Goal: Task Accomplishment & Management: Manage account settings

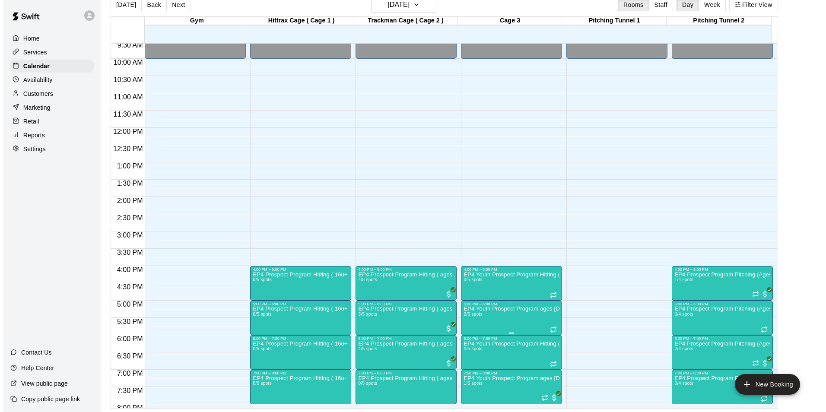
scroll to position [466, 0]
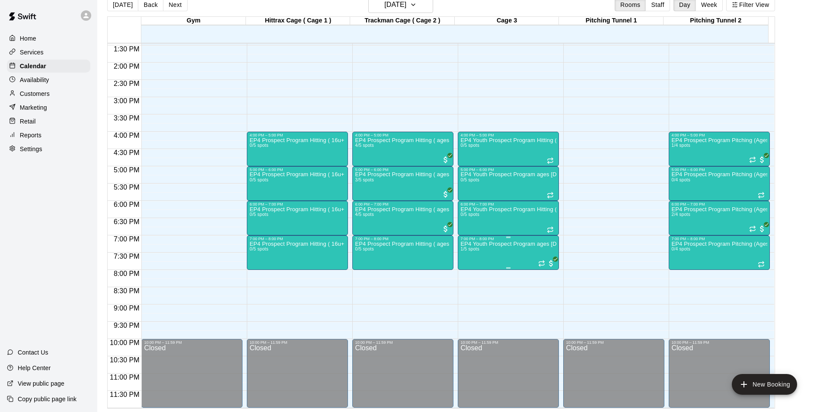
click at [463, 268] on img "edit" at bounding box center [468, 271] width 10 height 10
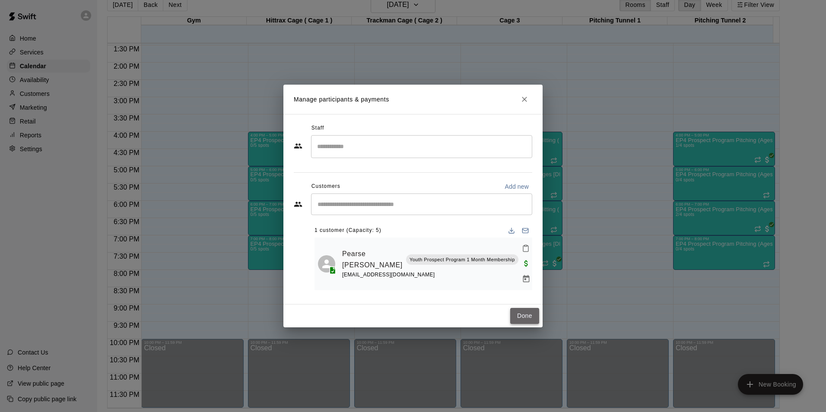
click at [527, 310] on button "Done" at bounding box center [524, 316] width 29 height 16
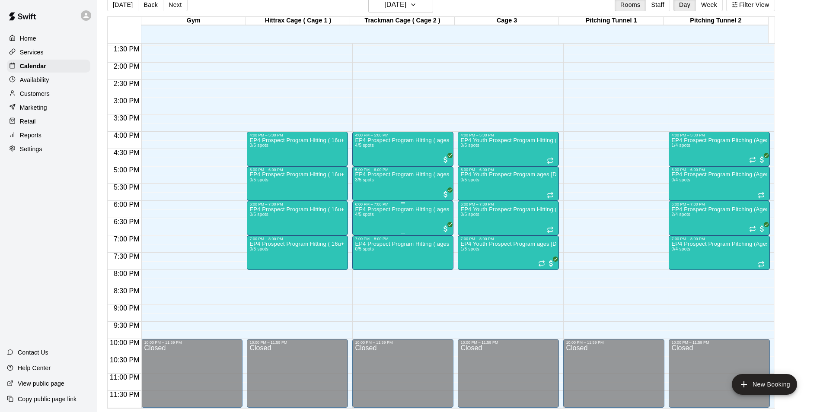
click at [378, 220] on div "EP4 Prospect Program Hitting ( ages [DEMOGRAPHIC_DATA] ) 4/5 spots" at bounding box center [403, 413] width 96 height 412
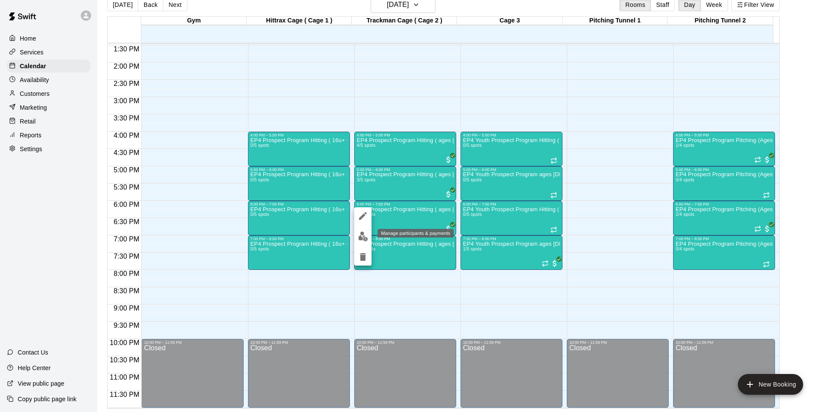
click at [363, 238] on img "edit" at bounding box center [363, 237] width 10 height 10
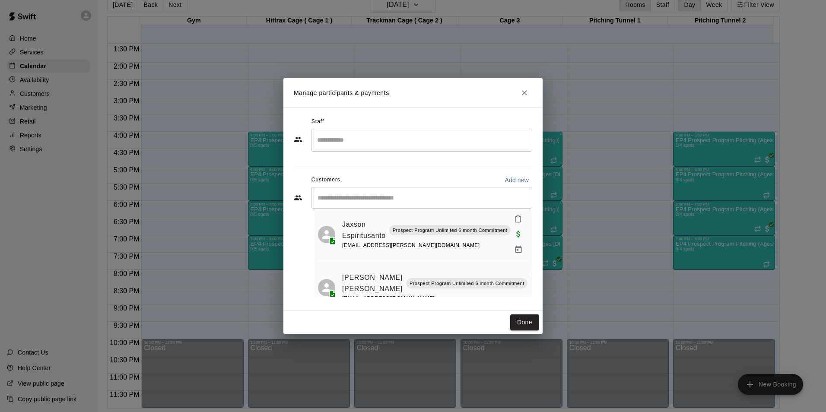
scroll to position [130, 0]
click at [534, 325] on button "Done" at bounding box center [524, 323] width 29 height 16
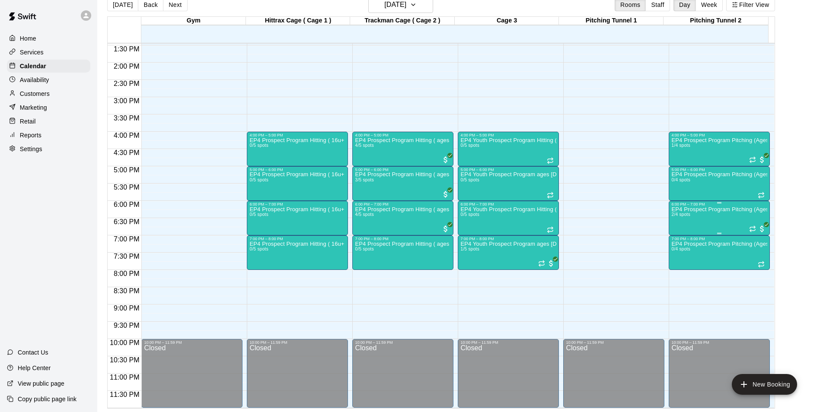
click at [705, 210] on p "EP4 Prospect Program Pitching (Ages [DEMOGRAPHIC_DATA]+ )" at bounding box center [719, 210] width 96 height 0
click at [674, 241] on img "edit" at bounding box center [679, 240] width 10 height 10
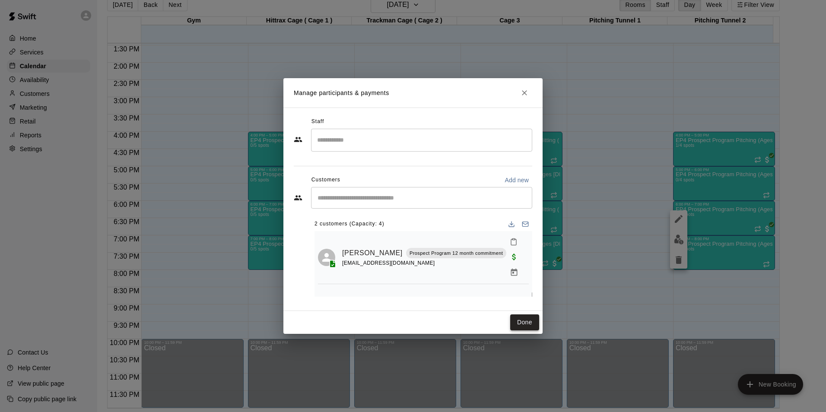
click at [525, 322] on button "Done" at bounding box center [524, 323] width 29 height 16
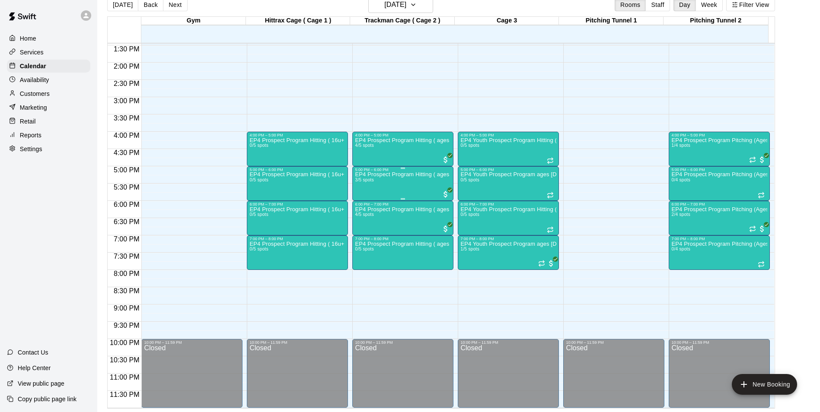
click at [381, 184] on div "EP4 Prospect Program Hitting ( ages [DEMOGRAPHIC_DATA] ) 3/5 spots" at bounding box center [403, 378] width 96 height 412
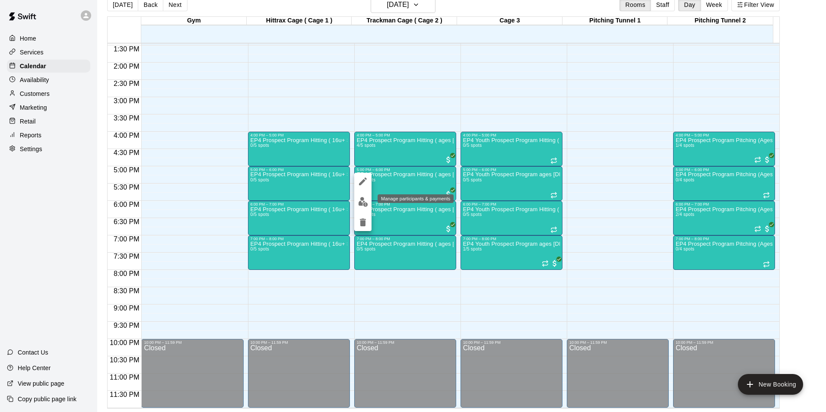
click at [368, 202] on button "edit" at bounding box center [362, 202] width 17 height 17
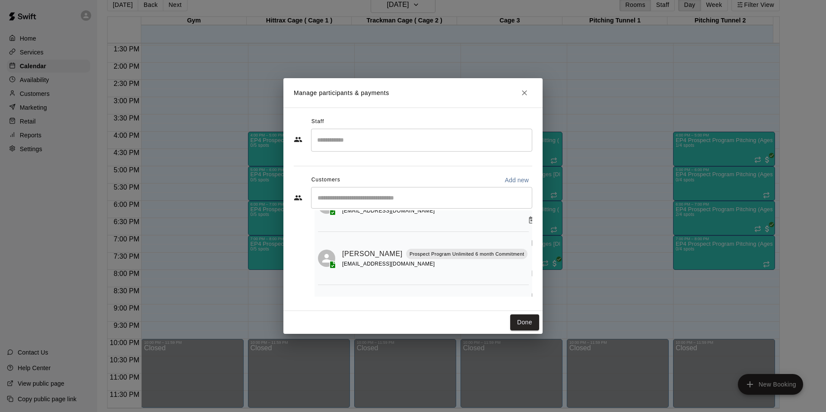
scroll to position [69, 0]
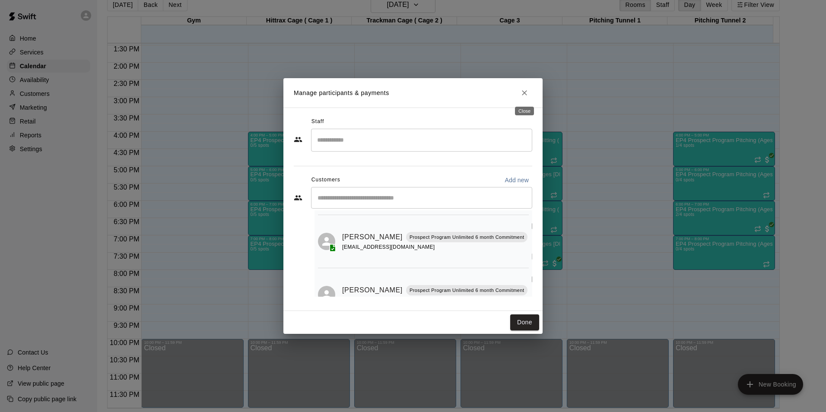
click at [523, 97] on icon "Close" at bounding box center [524, 93] width 9 height 9
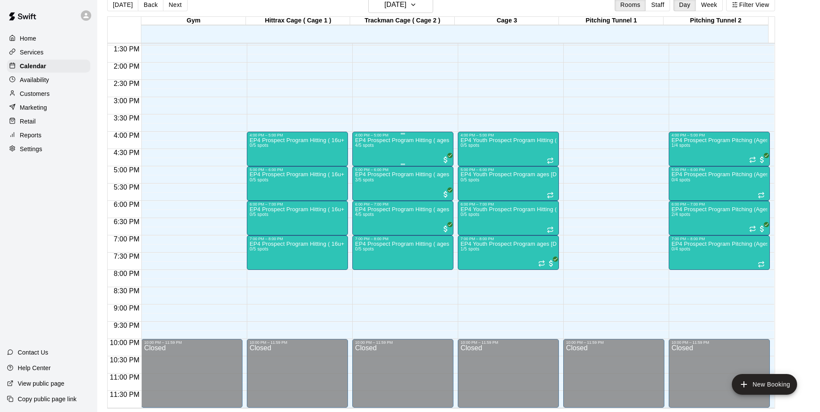
click at [390, 146] on div "EP4 Prospect Program Hitting ( ages [DEMOGRAPHIC_DATA] ) 4/5 spots" at bounding box center [403, 343] width 96 height 412
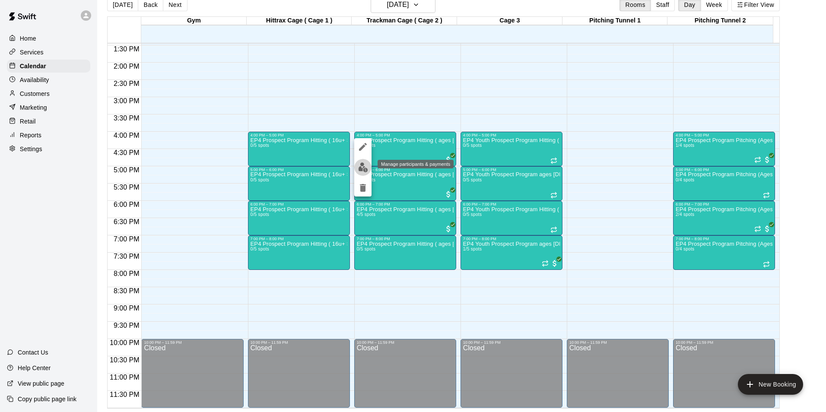
click at [363, 167] on img "edit" at bounding box center [363, 168] width 10 height 10
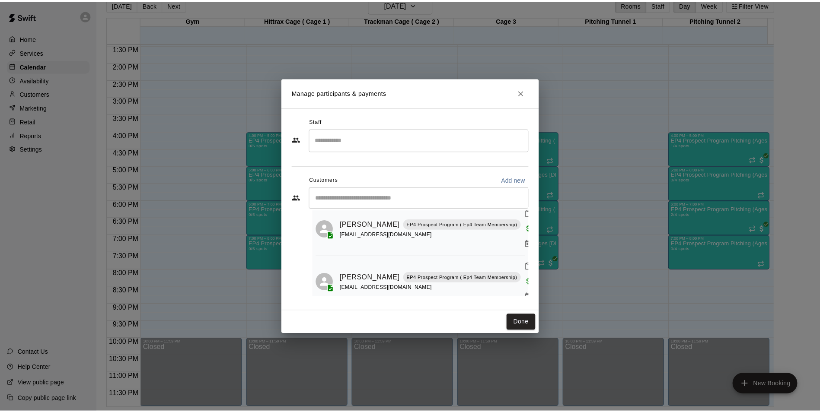
scroll to position [97, 0]
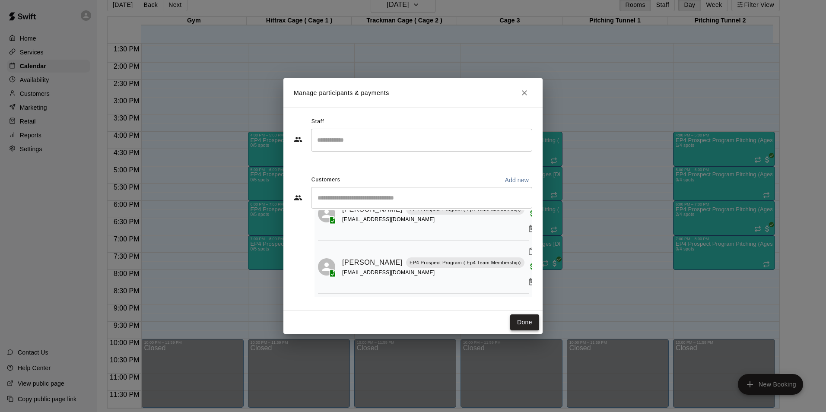
click at [534, 318] on button "Done" at bounding box center [524, 323] width 29 height 16
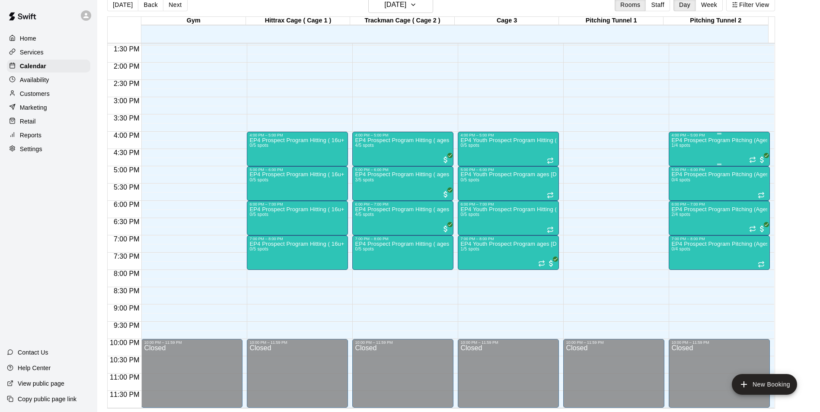
click at [742, 155] on div "EP4 Prospect Program Pitching (Ages [DEMOGRAPHIC_DATA]+ ) 1/4 spots" at bounding box center [719, 343] width 96 height 412
click at [678, 174] on button "edit" at bounding box center [678, 167] width 17 height 17
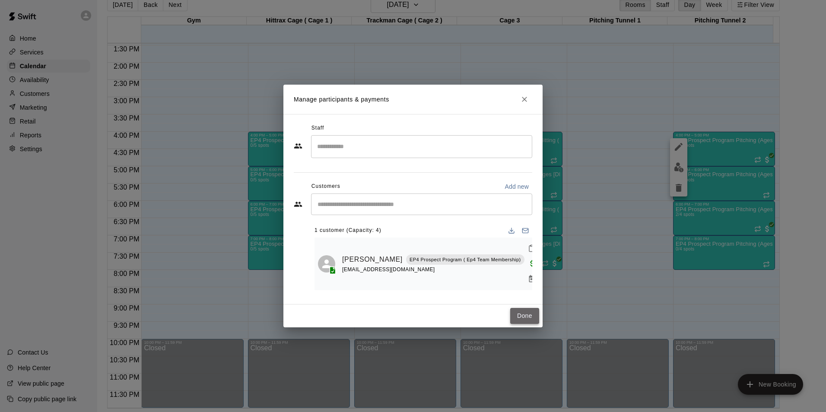
click at [529, 308] on button "Done" at bounding box center [524, 316] width 29 height 16
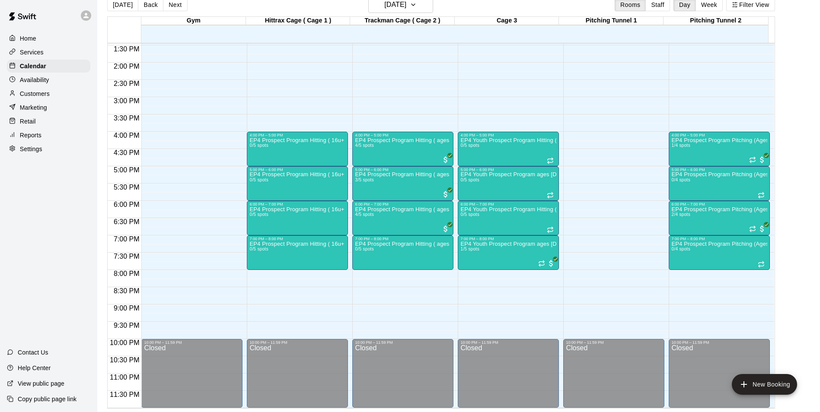
click at [36, 92] on p "Customers" at bounding box center [35, 93] width 30 height 9
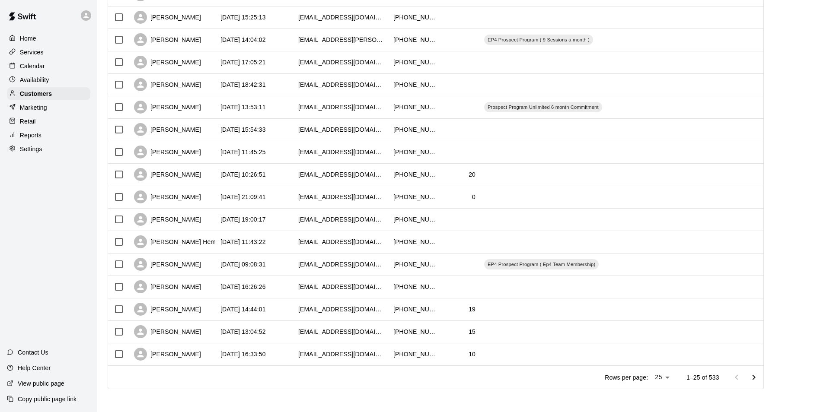
scroll to position [335, 0]
click at [757, 374] on icon "Go to next page" at bounding box center [754, 376] width 10 height 10
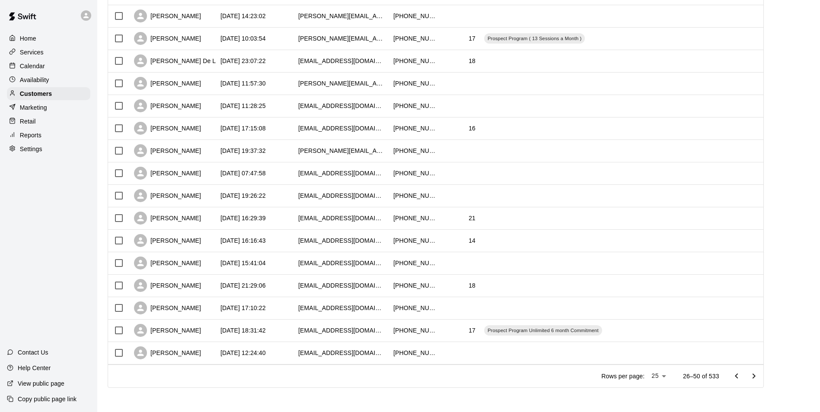
click at [755, 373] on icon "Go to next page" at bounding box center [754, 376] width 10 height 10
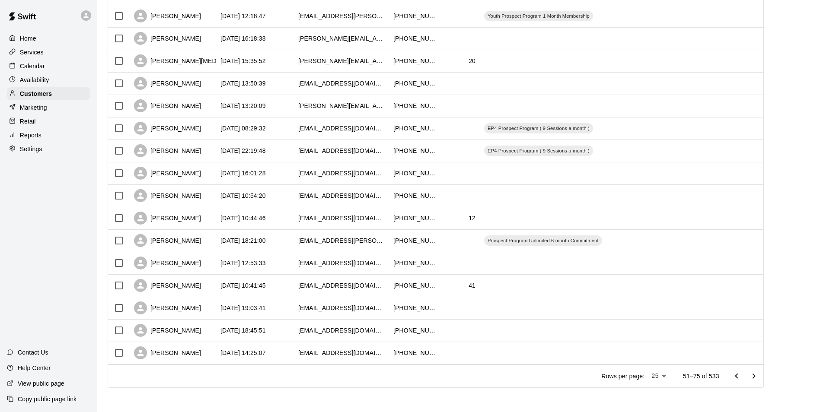
click at [759, 375] on icon "Go to next page" at bounding box center [754, 376] width 10 height 10
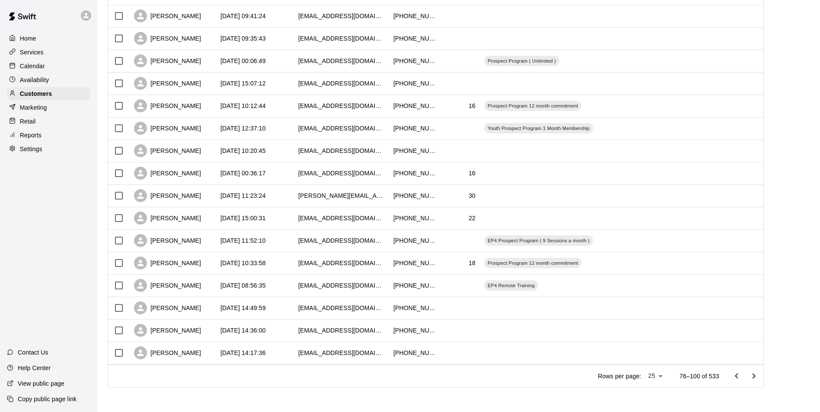
click at [759, 372] on icon "Go to next page" at bounding box center [754, 376] width 10 height 10
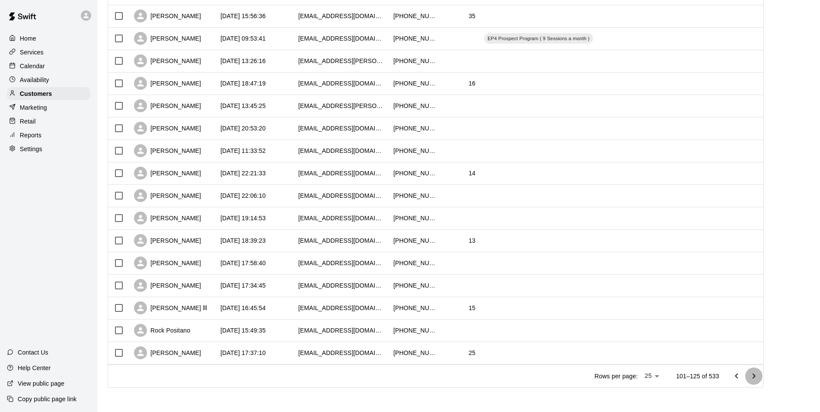
click at [759, 376] on icon "Go to next page" at bounding box center [754, 376] width 10 height 10
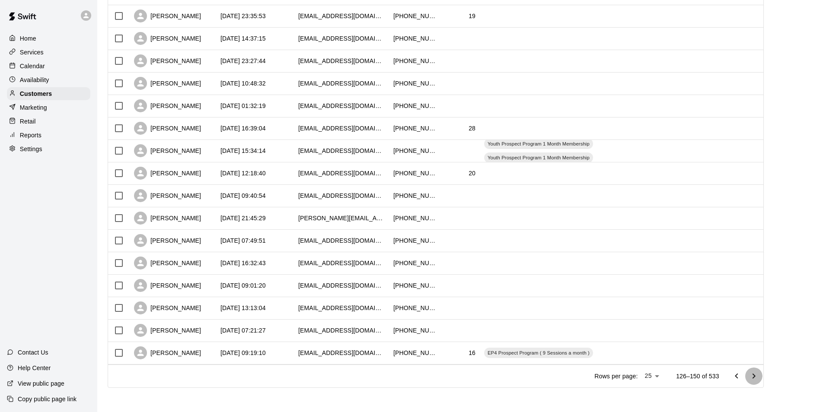
click at [758, 376] on icon "Go to next page" at bounding box center [754, 376] width 10 height 10
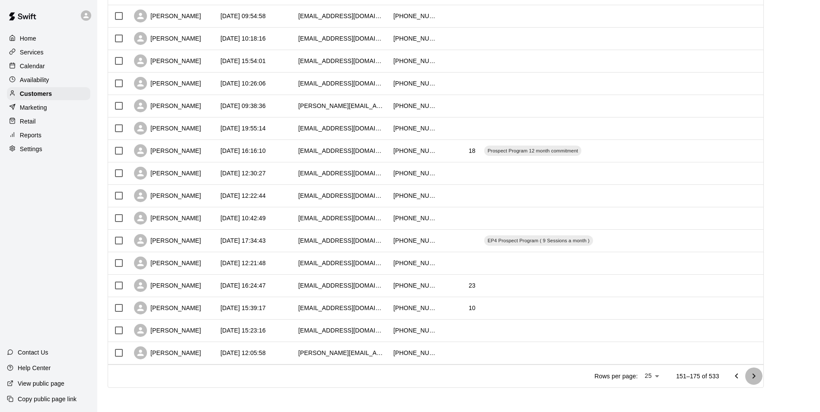
click at [758, 375] on icon "Go to next page" at bounding box center [754, 376] width 10 height 10
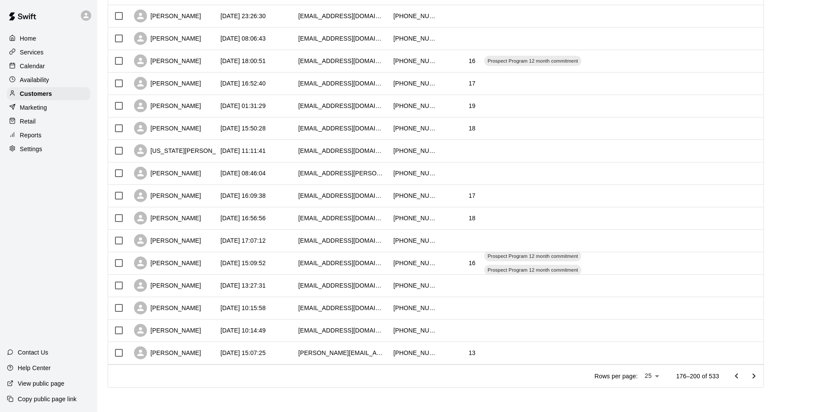
click at [755, 373] on icon "Go to next page" at bounding box center [754, 376] width 10 height 10
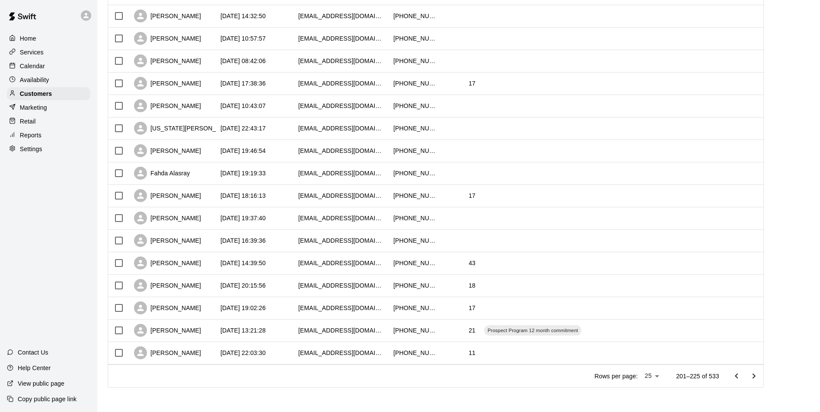
click at [759, 376] on icon "Go to next page" at bounding box center [754, 376] width 10 height 10
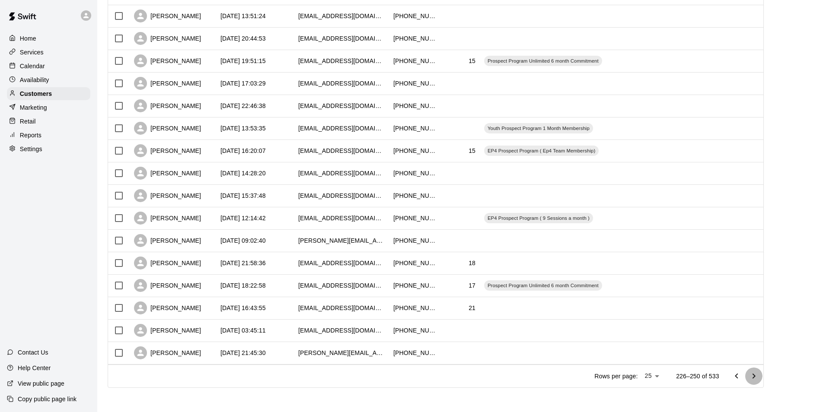
click at [759, 378] on icon "Go to next page" at bounding box center [754, 376] width 10 height 10
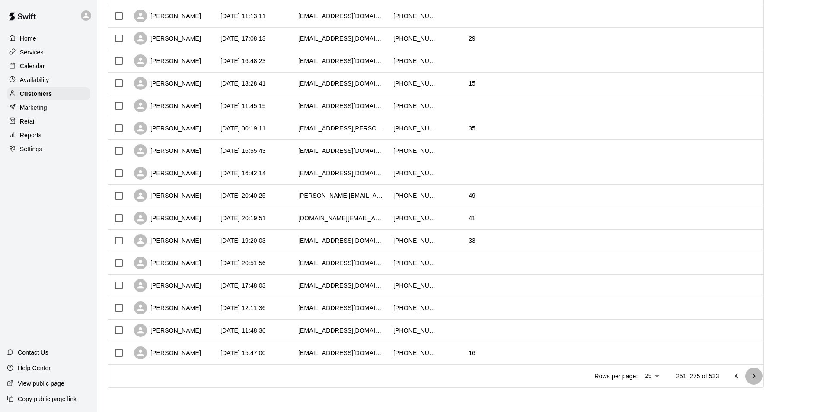
click at [755, 375] on icon "Go to next page" at bounding box center [753, 375] width 3 height 5
click at [757, 376] on icon "Go to next page" at bounding box center [754, 376] width 10 height 10
click at [758, 376] on icon "Go to next page" at bounding box center [754, 376] width 10 height 10
click at [755, 378] on icon "Go to next page" at bounding box center [753, 375] width 3 height 5
click at [757, 378] on icon "Go to next page" at bounding box center [754, 376] width 10 height 10
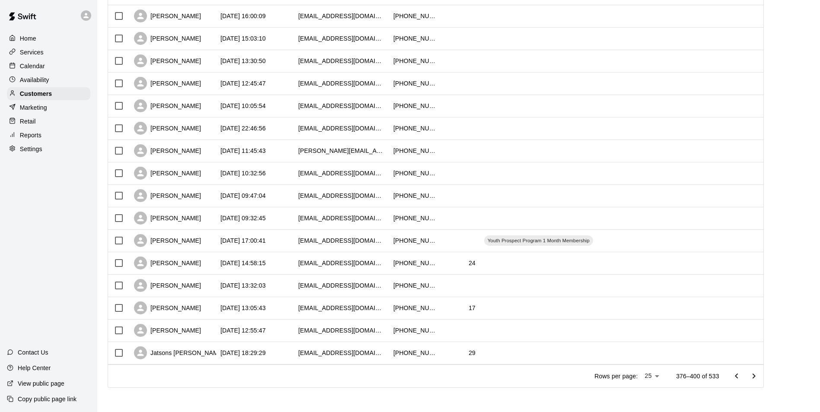
click at [755, 377] on icon "Go to next page" at bounding box center [753, 375] width 3 height 5
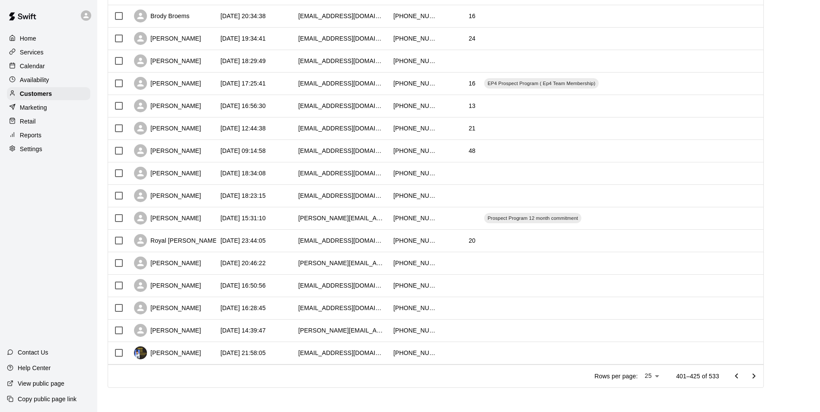
click at [759, 377] on icon "Go to next page" at bounding box center [754, 376] width 10 height 10
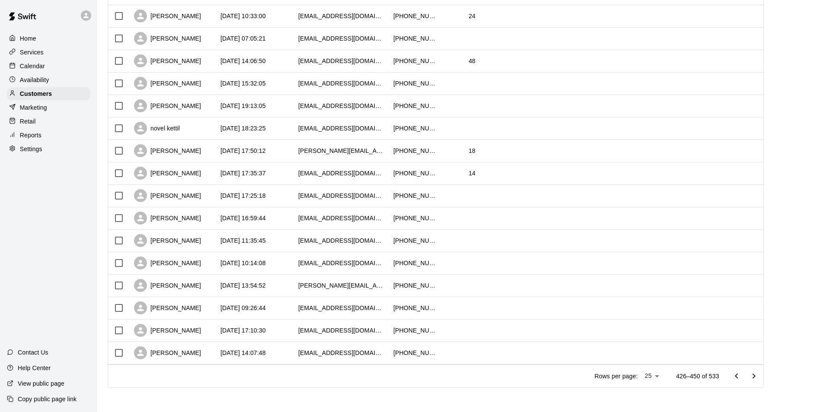
click at [759, 374] on icon "Go to next page" at bounding box center [754, 376] width 10 height 10
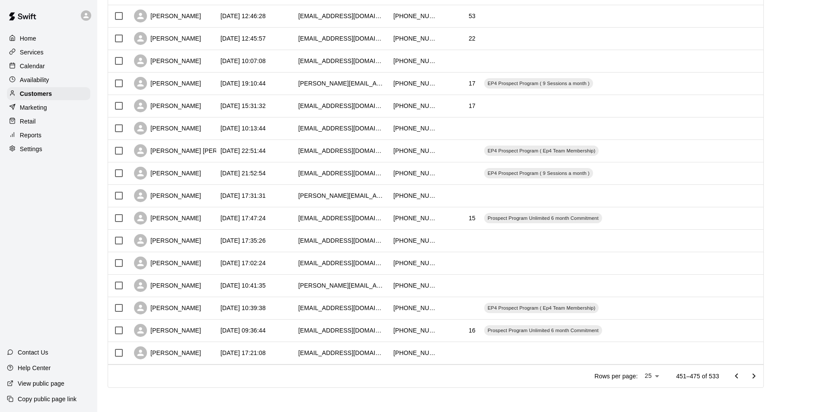
click at [759, 376] on icon "Go to next page" at bounding box center [754, 376] width 10 height 10
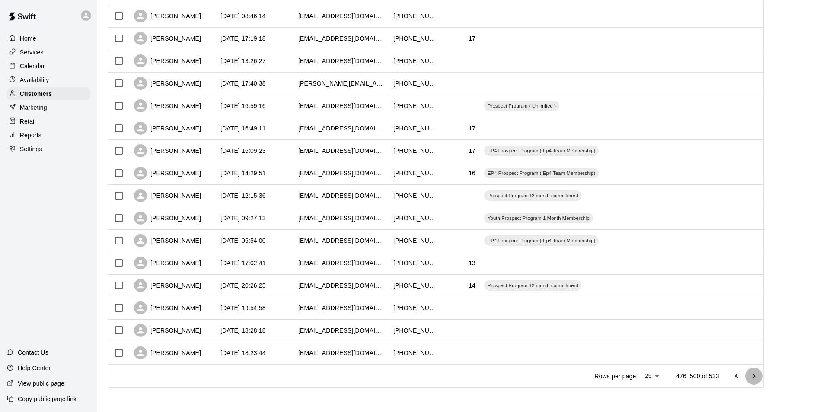
click at [759, 377] on icon "Go to next page" at bounding box center [754, 376] width 10 height 10
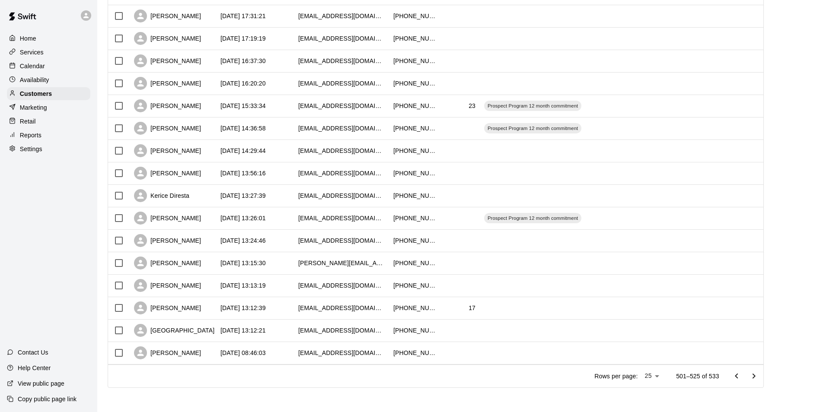
click at [758, 376] on icon "Go to next page" at bounding box center [754, 376] width 10 height 10
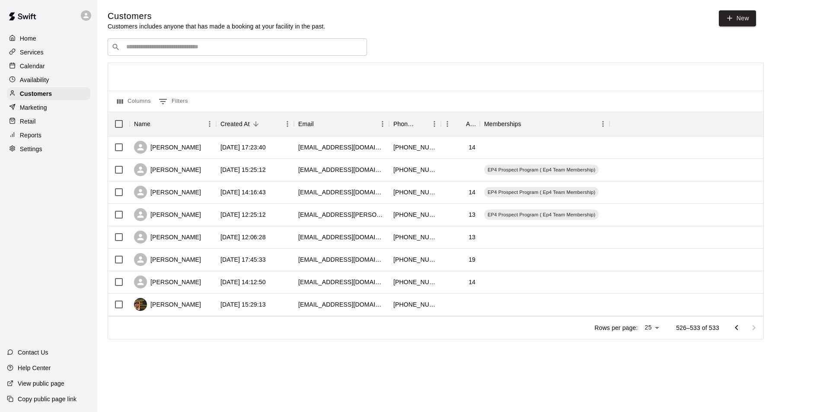
scroll to position [0, 0]
click at [25, 53] on p "Services" at bounding box center [32, 52] width 24 height 9
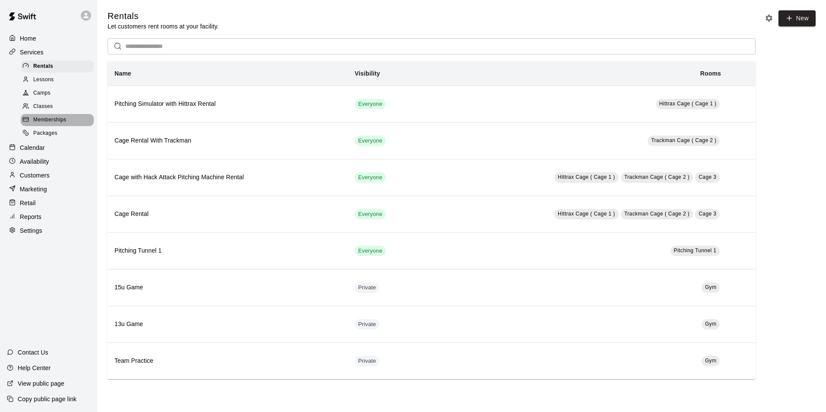
click at [37, 124] on span "Memberships" at bounding box center [49, 120] width 33 height 9
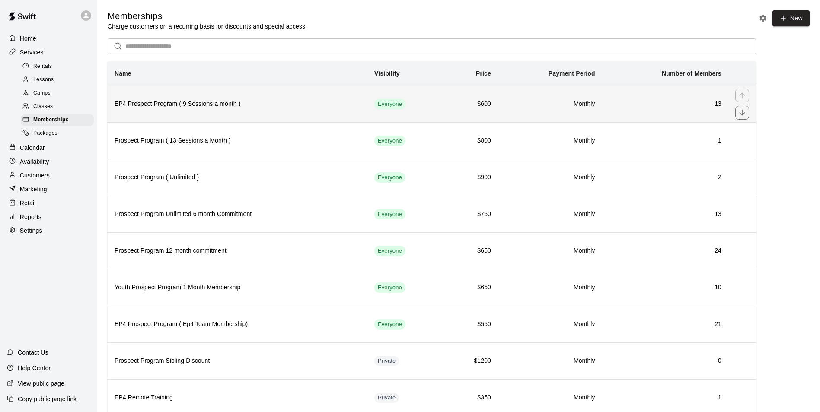
click at [691, 99] on td "13" at bounding box center [665, 104] width 126 height 37
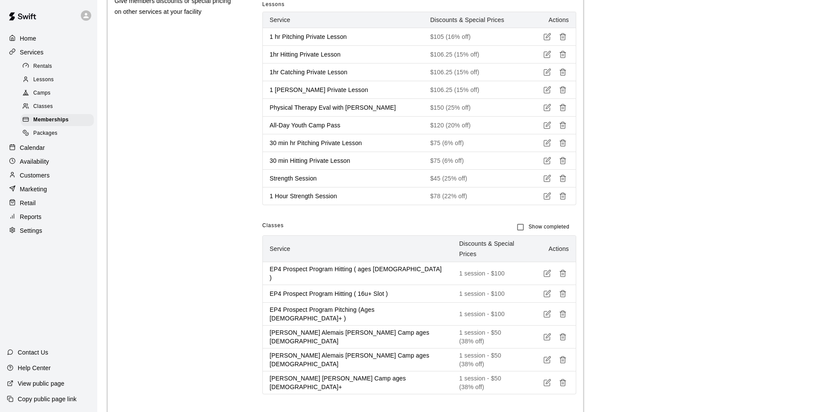
scroll to position [462, 0]
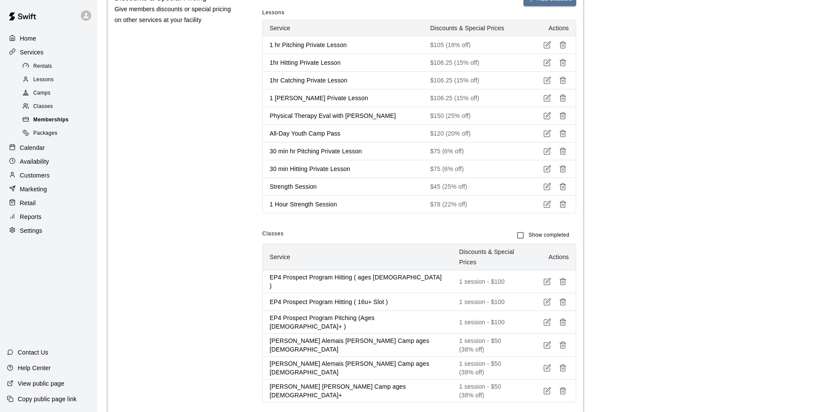
click at [38, 121] on span "Memberships" at bounding box center [50, 120] width 35 height 9
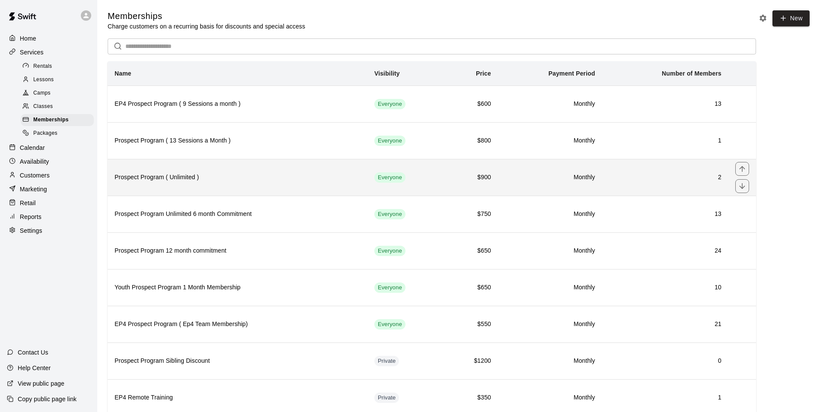
click at [243, 178] on h6 "Prospect Program ( Unlimited )" at bounding box center [238, 178] width 246 height 10
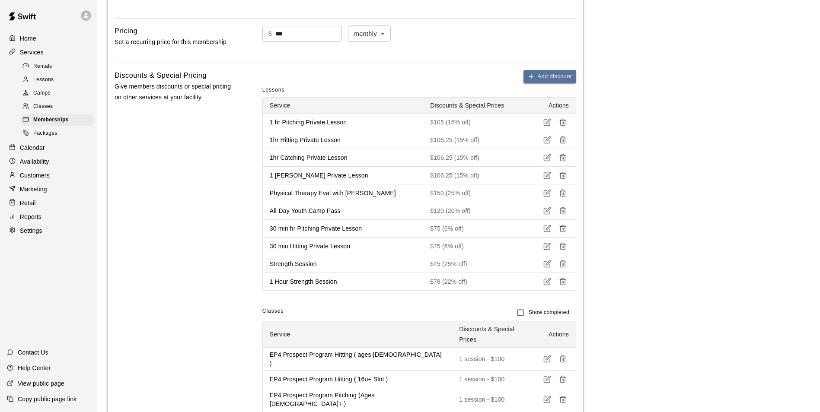
scroll to position [258, 0]
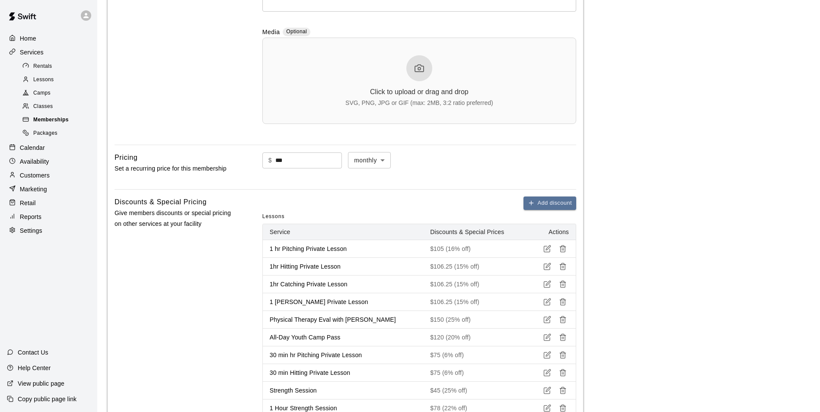
click at [40, 124] on span "Memberships" at bounding box center [50, 120] width 35 height 9
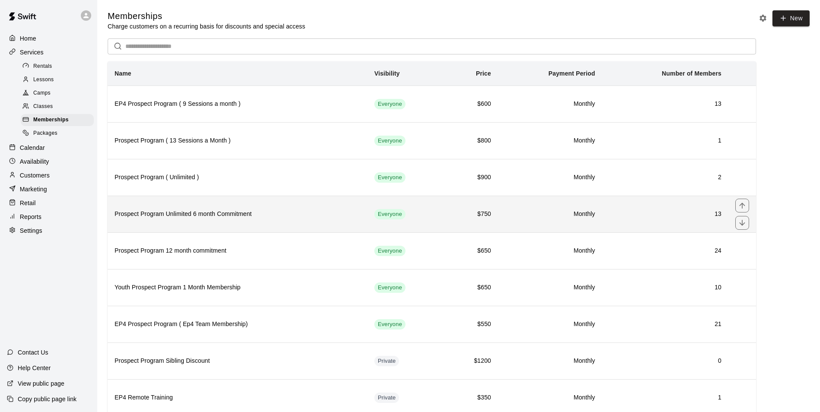
click at [184, 221] on th "Prospect Program Unlimited 6 month Commitment" at bounding box center [238, 214] width 260 height 37
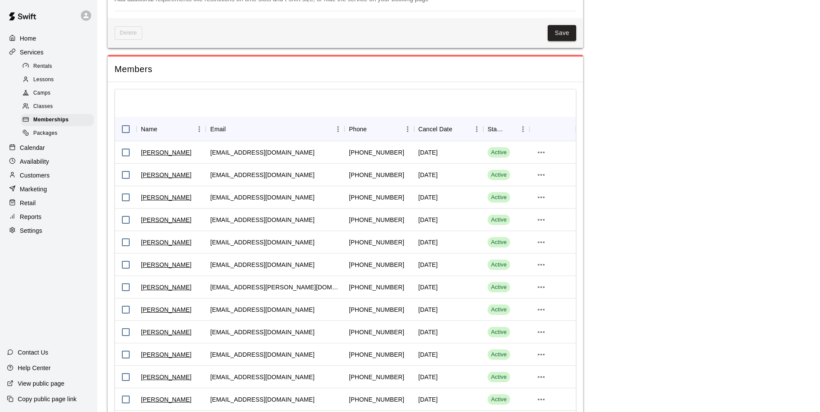
scroll to position [1161, 0]
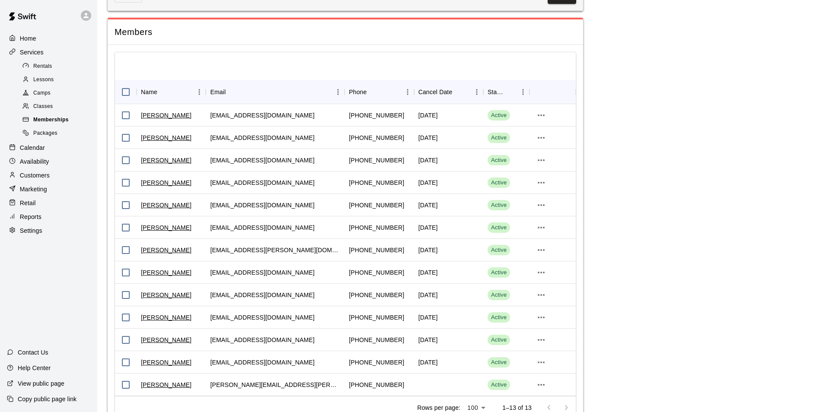
click at [47, 123] on span "Memberships" at bounding box center [50, 120] width 35 height 9
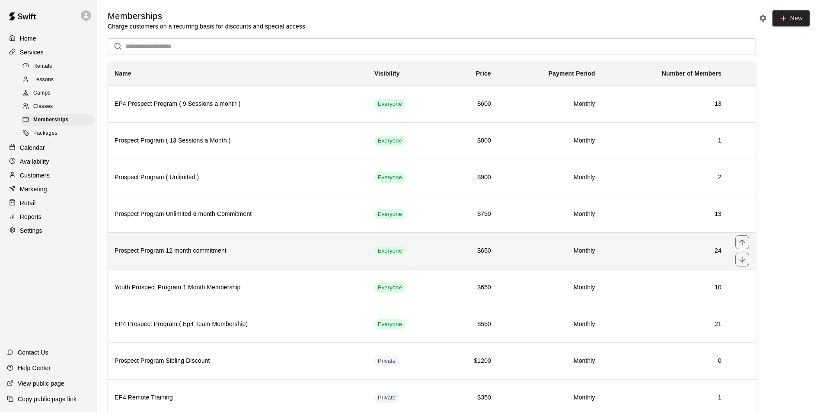
click at [618, 252] on h6 "24" at bounding box center [665, 251] width 112 height 10
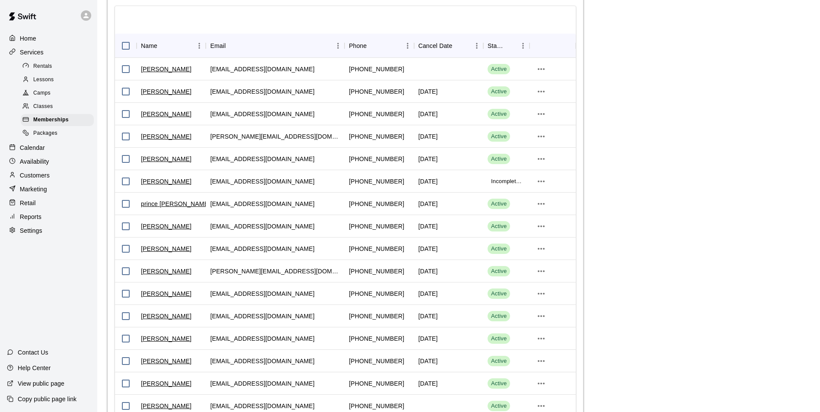
scroll to position [1174, 0]
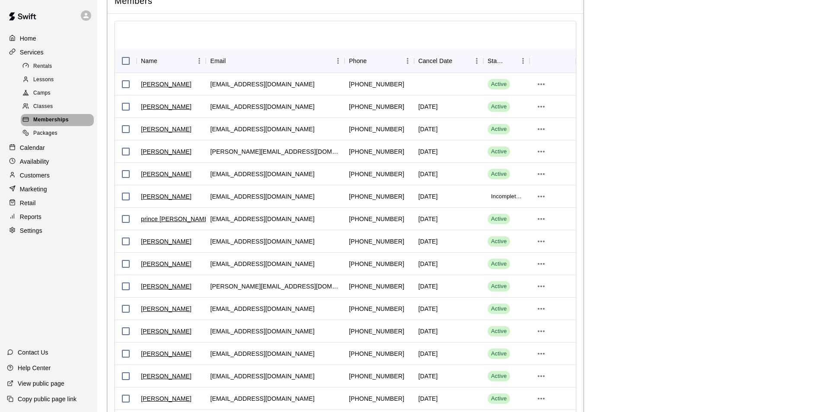
click at [52, 121] on span "Memberships" at bounding box center [50, 120] width 35 height 9
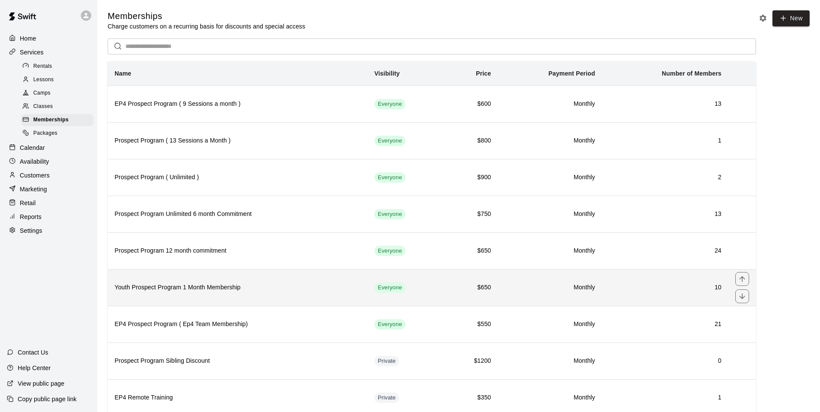
click at [492, 294] on td "$650" at bounding box center [471, 287] width 53 height 37
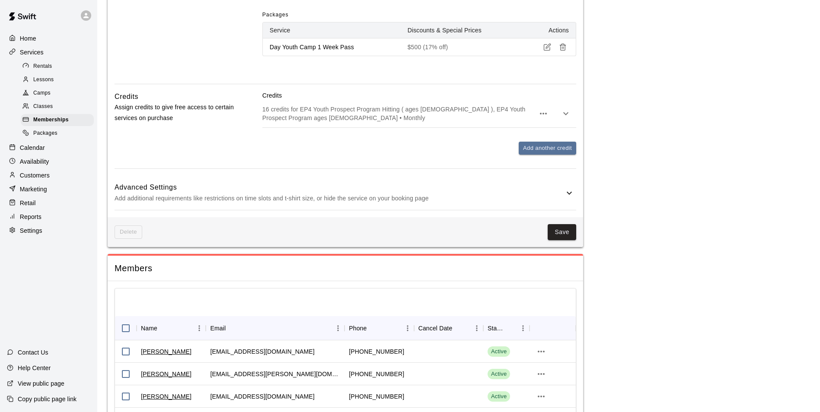
scroll to position [989, 0]
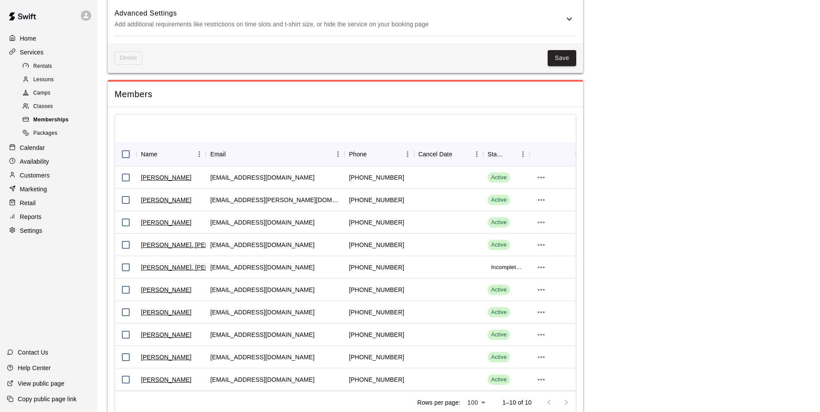
click at [63, 121] on span "Memberships" at bounding box center [50, 120] width 35 height 9
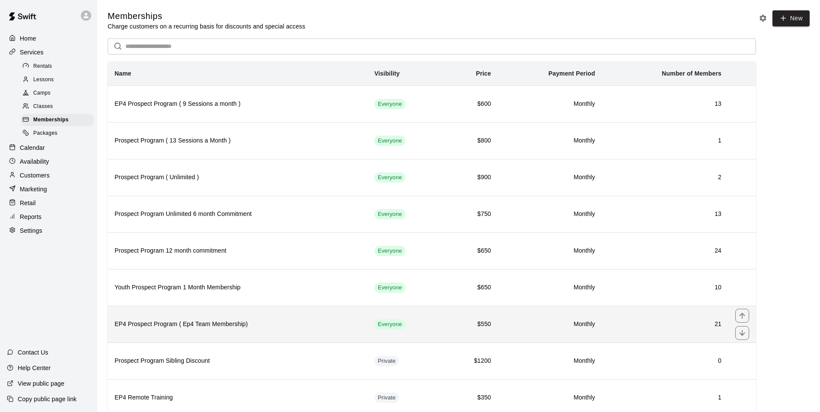
click at [345, 326] on h6 "EP4 Prospect Program ( Ep4 Team Membership)" at bounding box center [238, 325] width 246 height 10
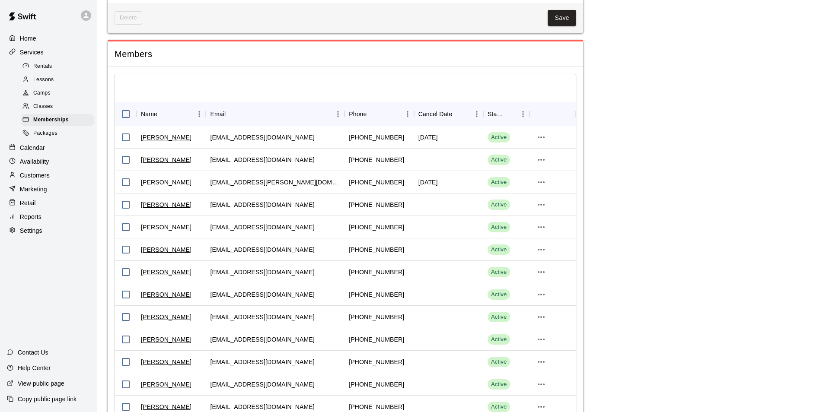
scroll to position [1125, 0]
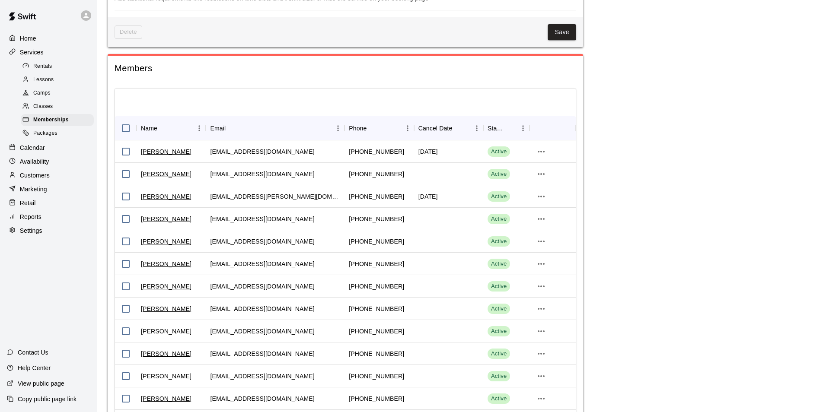
click at [45, 179] on p "Customers" at bounding box center [35, 175] width 30 height 9
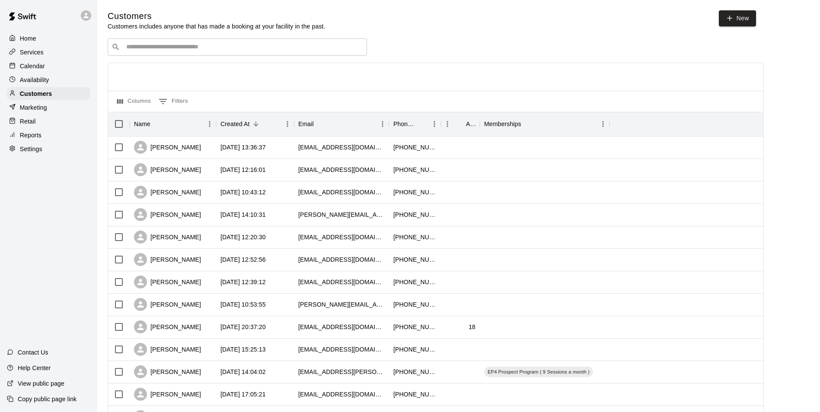
click at [190, 51] on input "Search customers by name or email" at bounding box center [243, 47] width 239 height 9
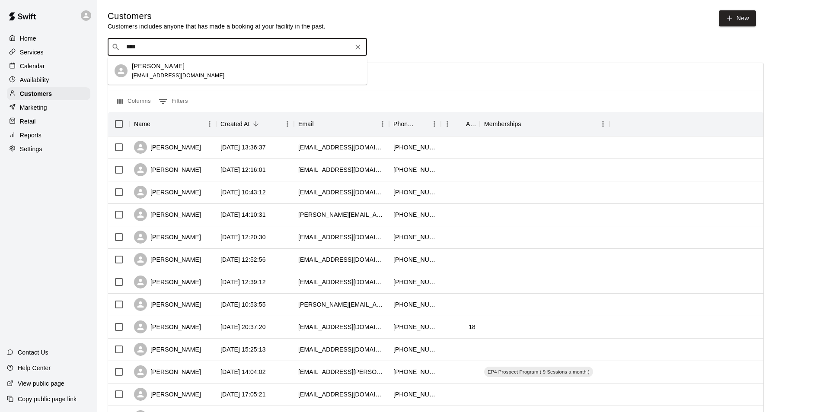
type input "*****"
click at [139, 63] on p "[PERSON_NAME]" at bounding box center [158, 66] width 53 height 9
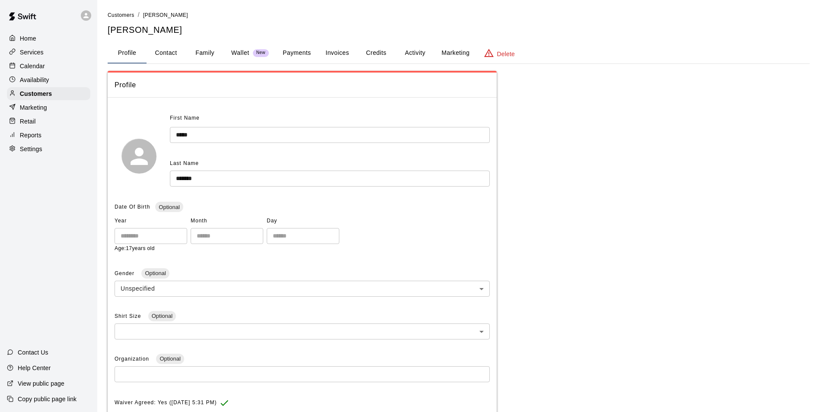
click at [372, 52] on button "Credits" at bounding box center [376, 53] width 39 height 21
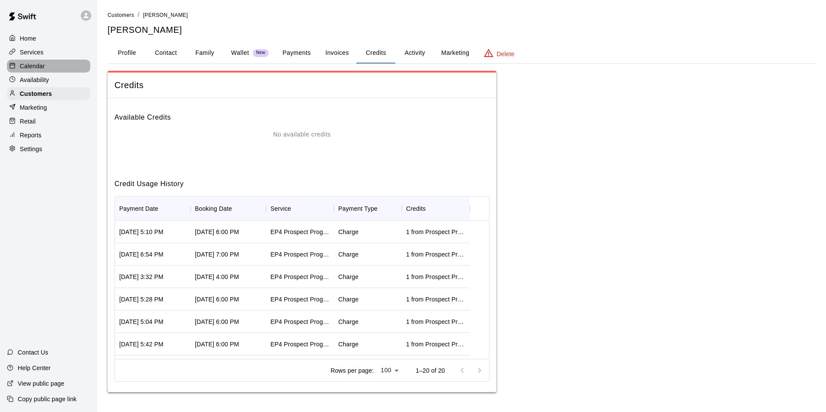
click at [34, 65] on p "Calendar" at bounding box center [32, 66] width 25 height 9
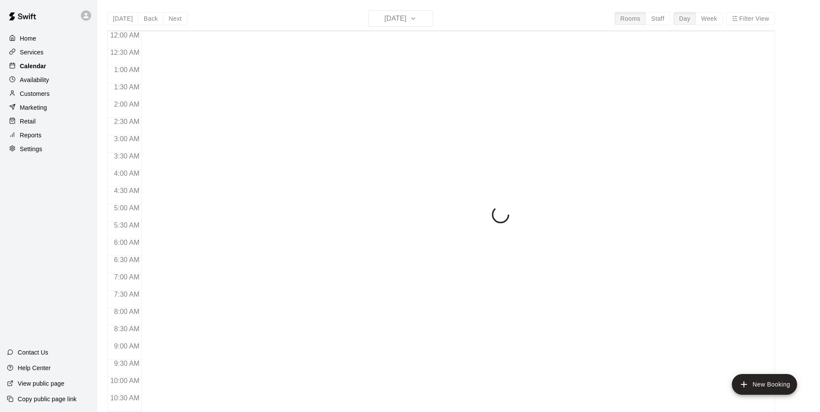
scroll to position [316, 0]
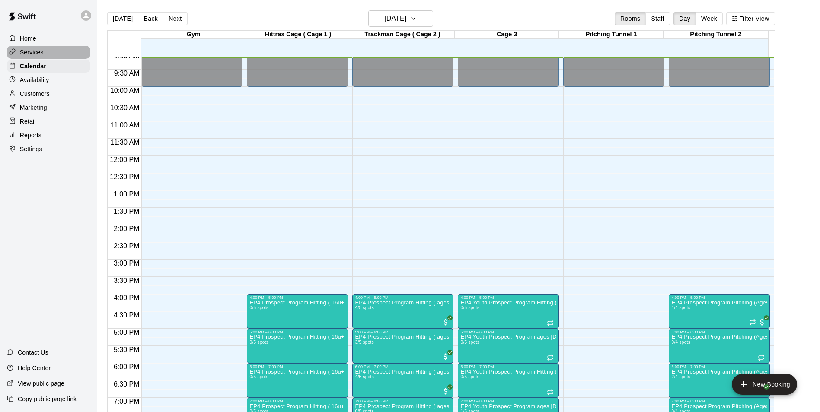
click at [28, 53] on p "Services" at bounding box center [32, 52] width 24 height 9
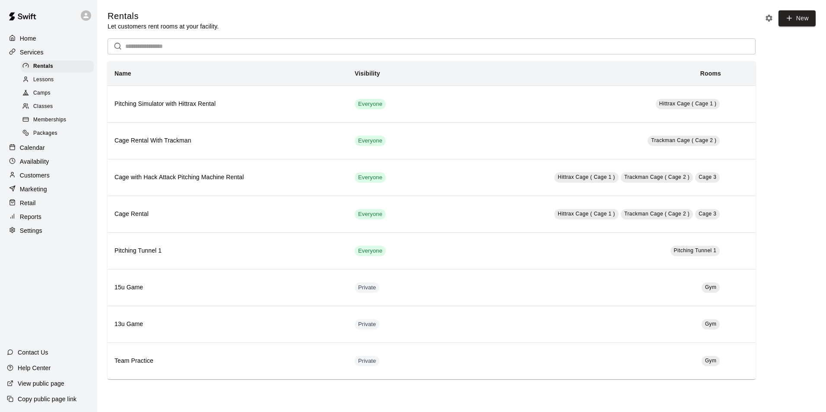
click at [57, 122] on span "Memberships" at bounding box center [49, 120] width 33 height 9
